Goal: Task Accomplishment & Management: Complete application form

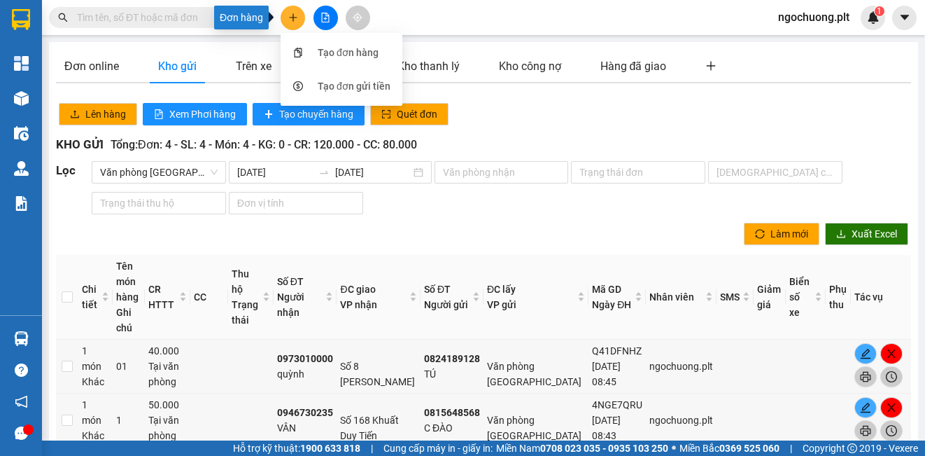
scroll to position [28, 0]
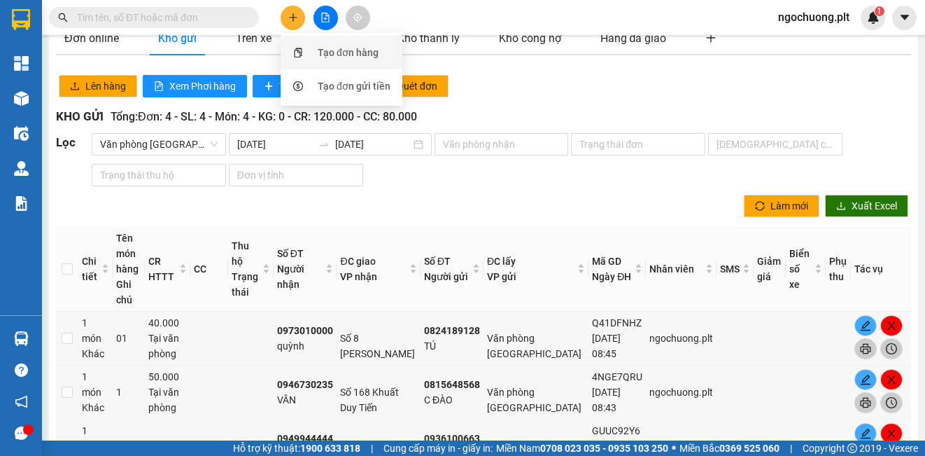
click at [340, 55] on div "Tạo đơn hàng" at bounding box center [348, 52] width 61 height 15
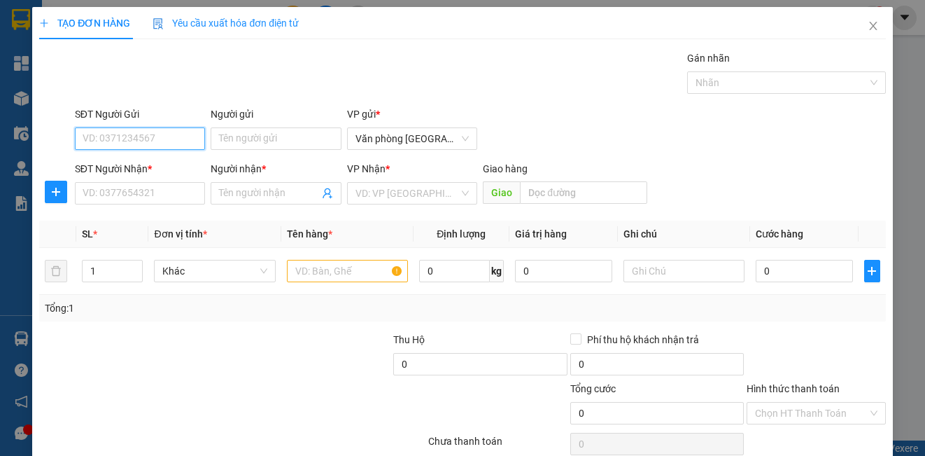
click at [155, 143] on input "SĐT Người Gửi" at bounding box center [140, 138] width 130 height 22
click at [173, 133] on input "SĐT Người Gửi" at bounding box center [140, 138] width 130 height 22
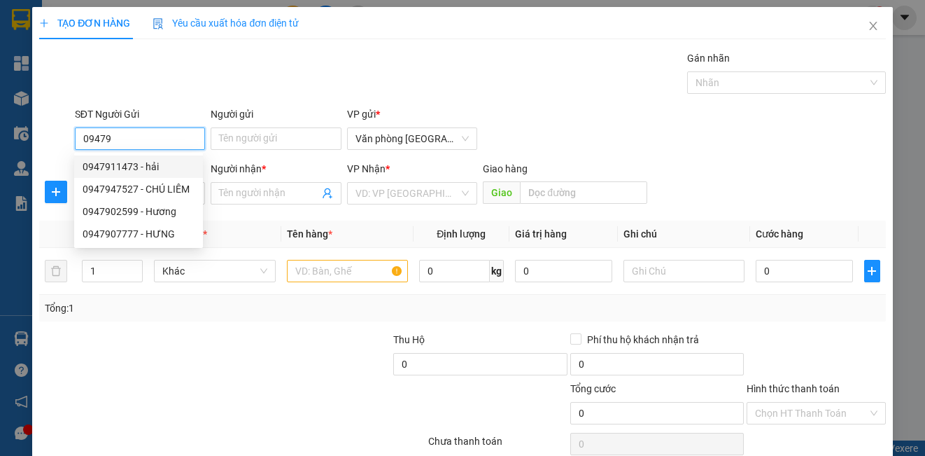
click at [120, 169] on div "0947911473 - hải" at bounding box center [139, 166] width 112 height 15
type input "0947911473"
type input "hải"
type input "0812769622"
type input "hà"
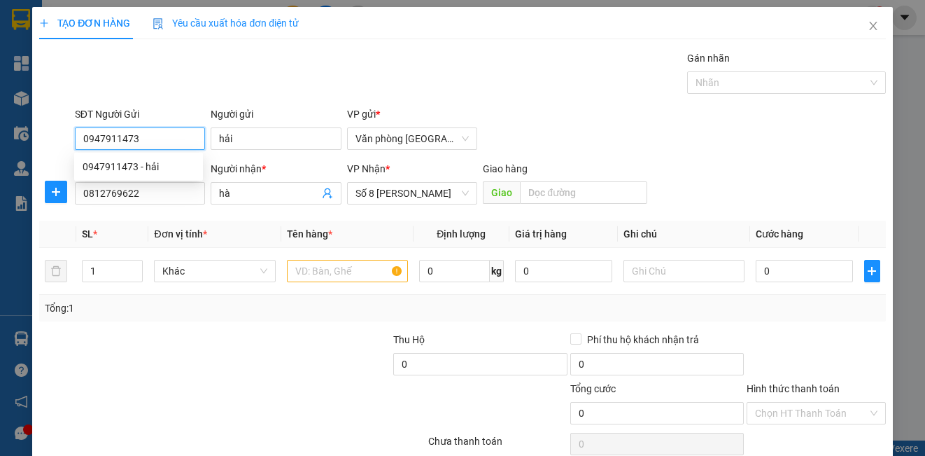
type input "40.000"
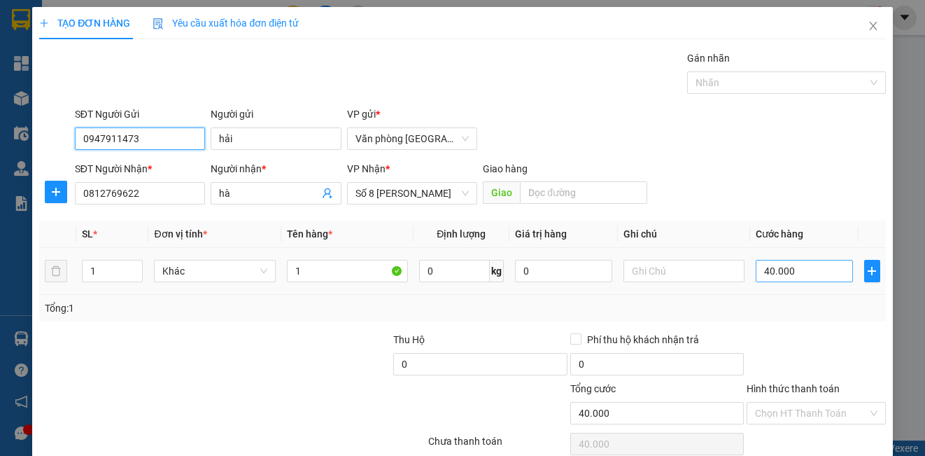
type input "0947911473"
click at [795, 262] on input "40.000" at bounding box center [804, 271] width 97 height 22
type input "5"
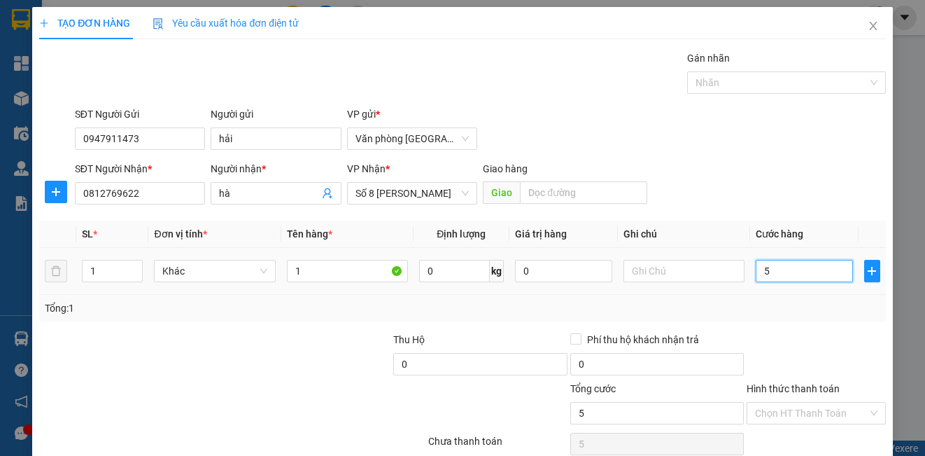
type input "50"
type input "500"
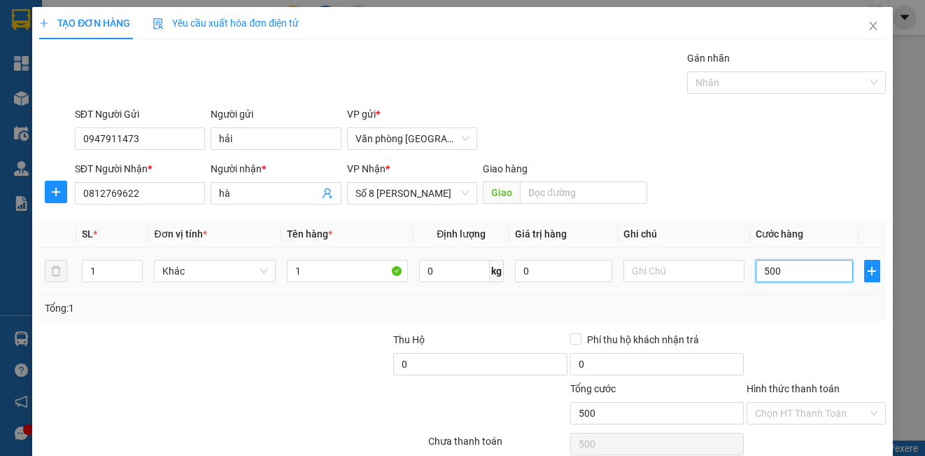
type input "5.000"
type input "50.000"
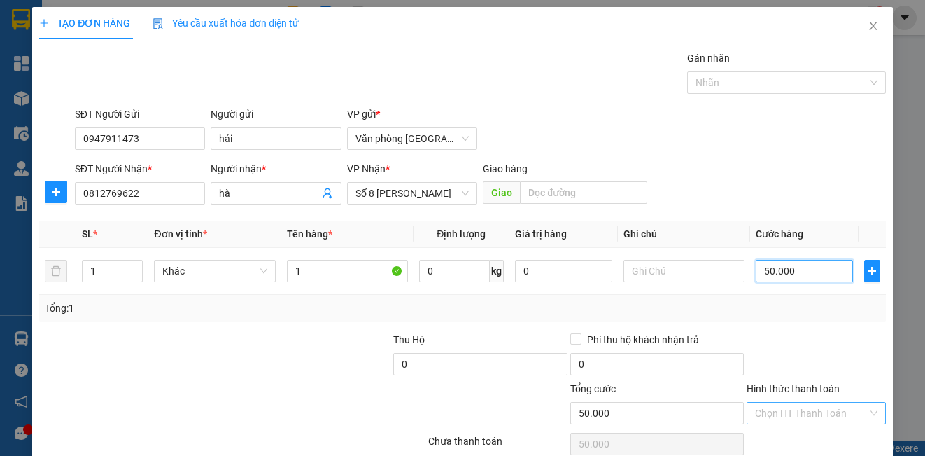
click at [866, 412] on div "Chọn HT Thanh Toán" at bounding box center [816, 413] width 139 height 22
type input "50.000"
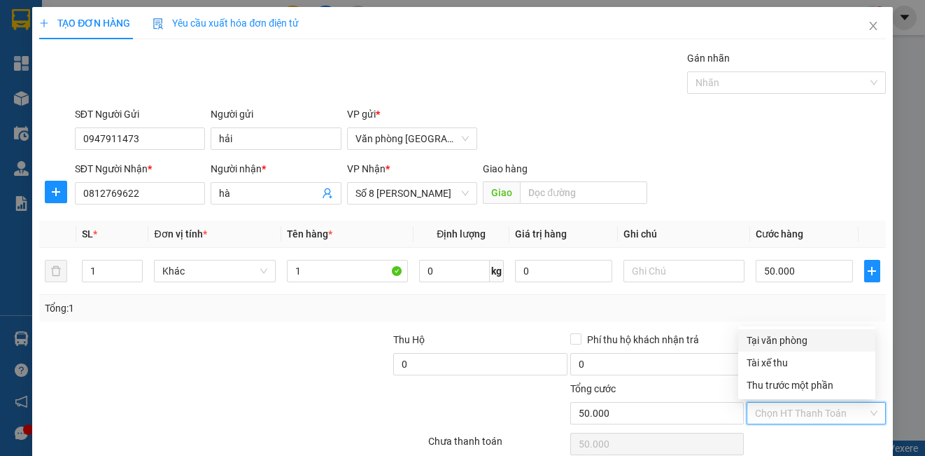
click at [777, 340] on div "Tại văn phòng" at bounding box center [807, 339] width 120 height 15
type input "0"
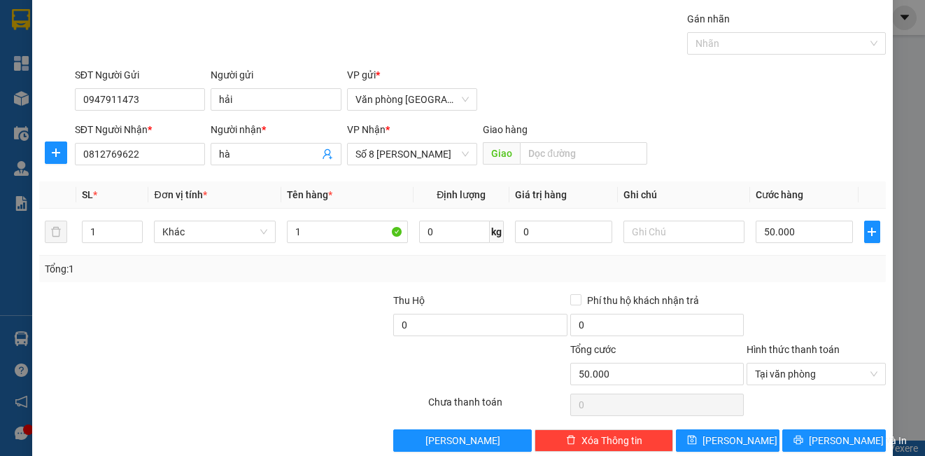
scroll to position [62, 0]
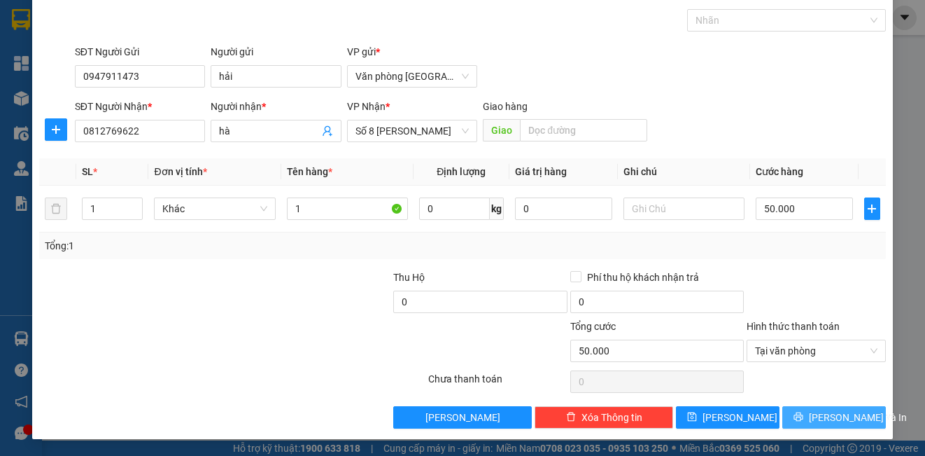
click at [823, 414] on span "[PERSON_NAME] và In" at bounding box center [858, 416] width 98 height 15
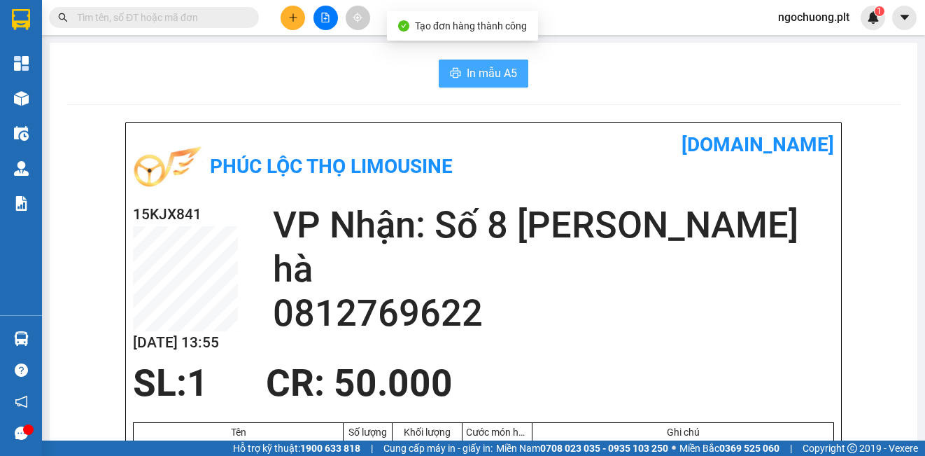
click at [486, 74] on span "In mẫu A5" at bounding box center [492, 72] width 50 height 17
